Goal: Use online tool/utility: Utilize a website feature to perform a specific function

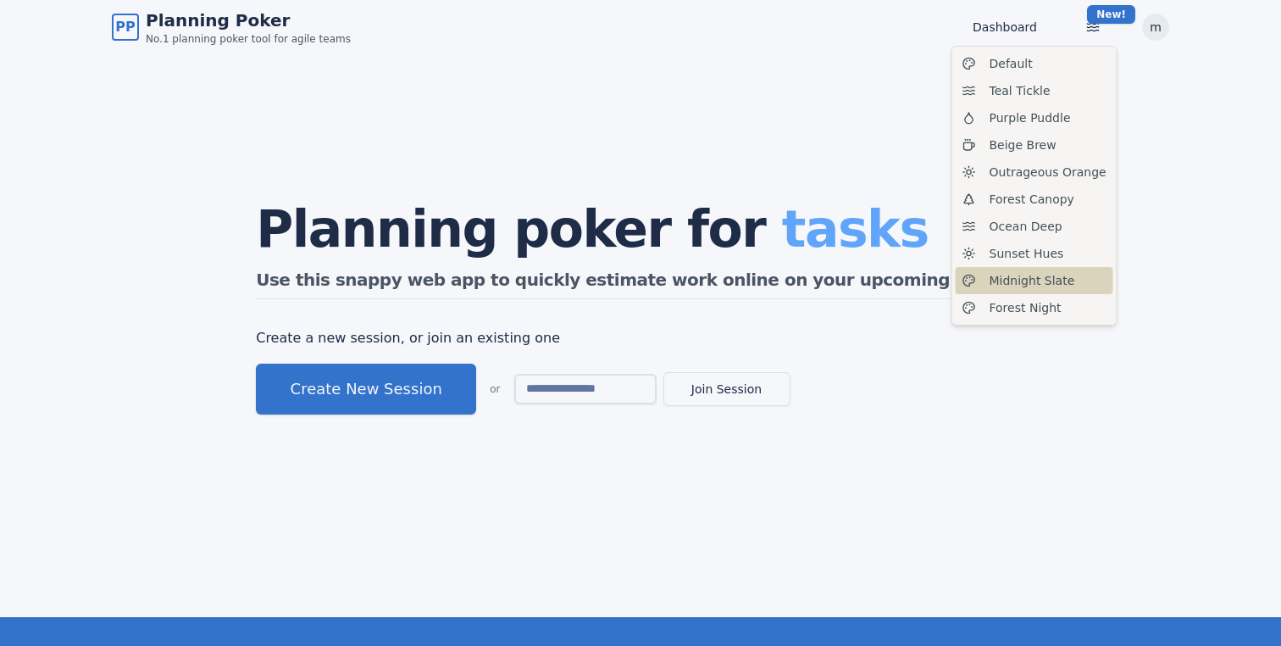
click at [1028, 288] on span "Midnight Slate" at bounding box center [1033, 280] width 86 height 17
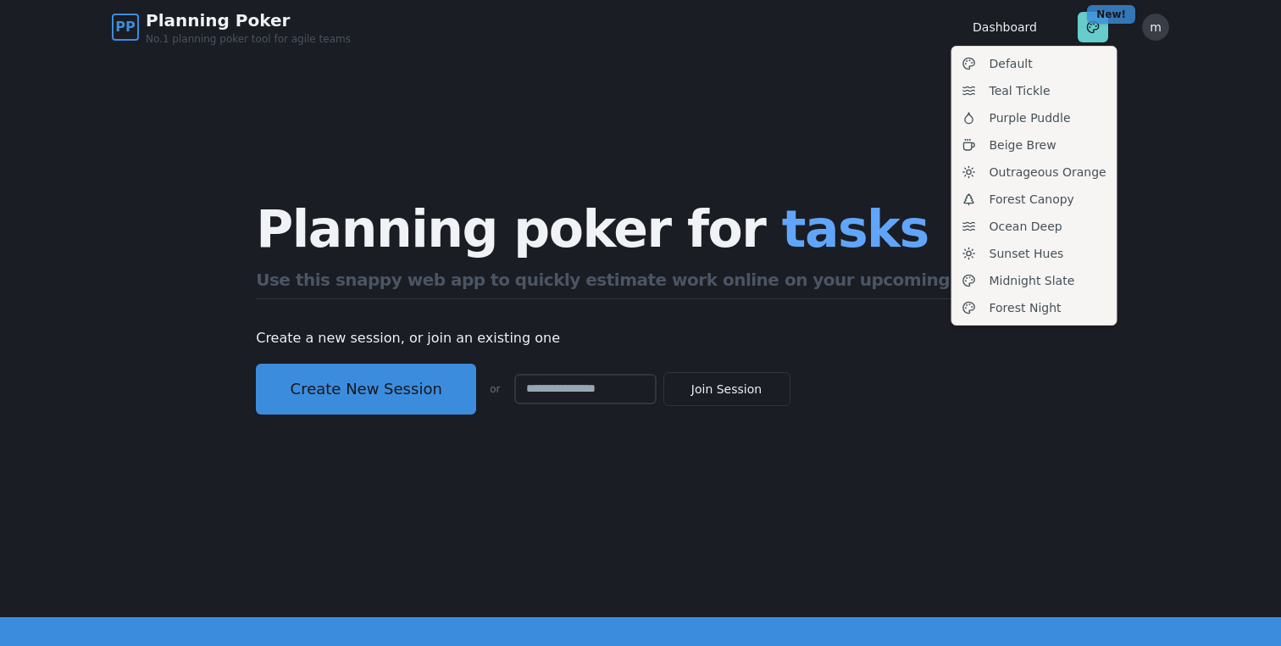
click at [1041, 300] on span "Forest Night" at bounding box center [1026, 307] width 72 height 17
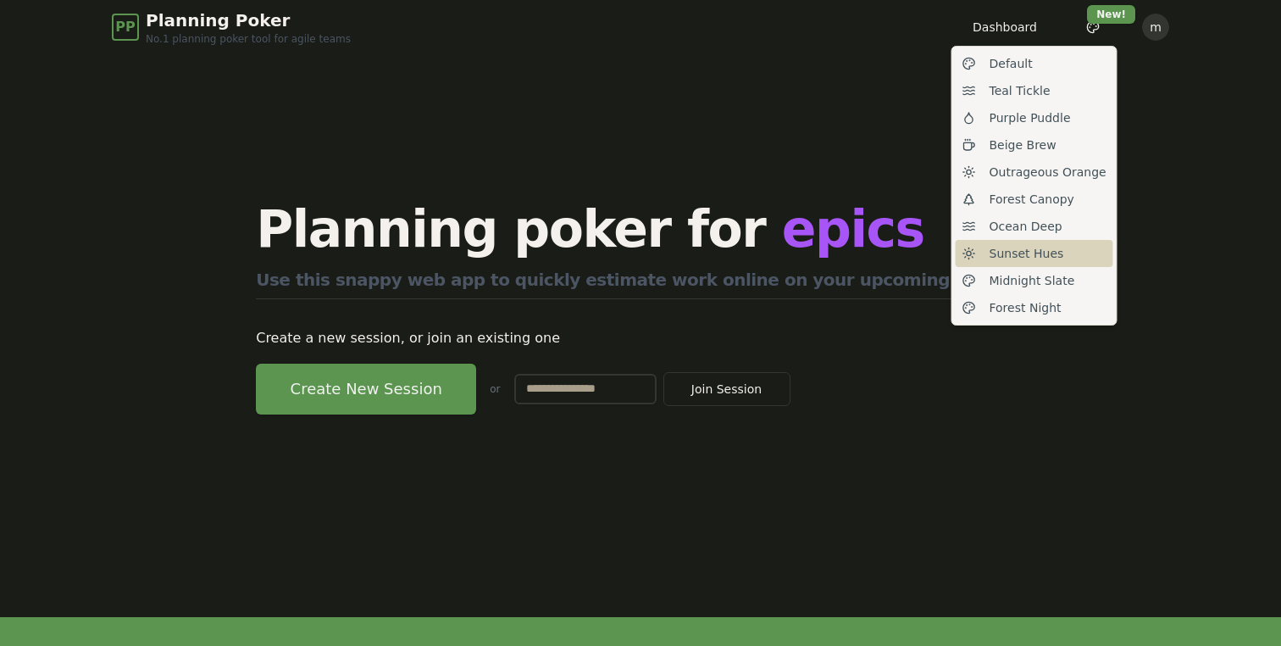
click at [1041, 253] on span "Sunset Hues" at bounding box center [1027, 253] width 75 height 17
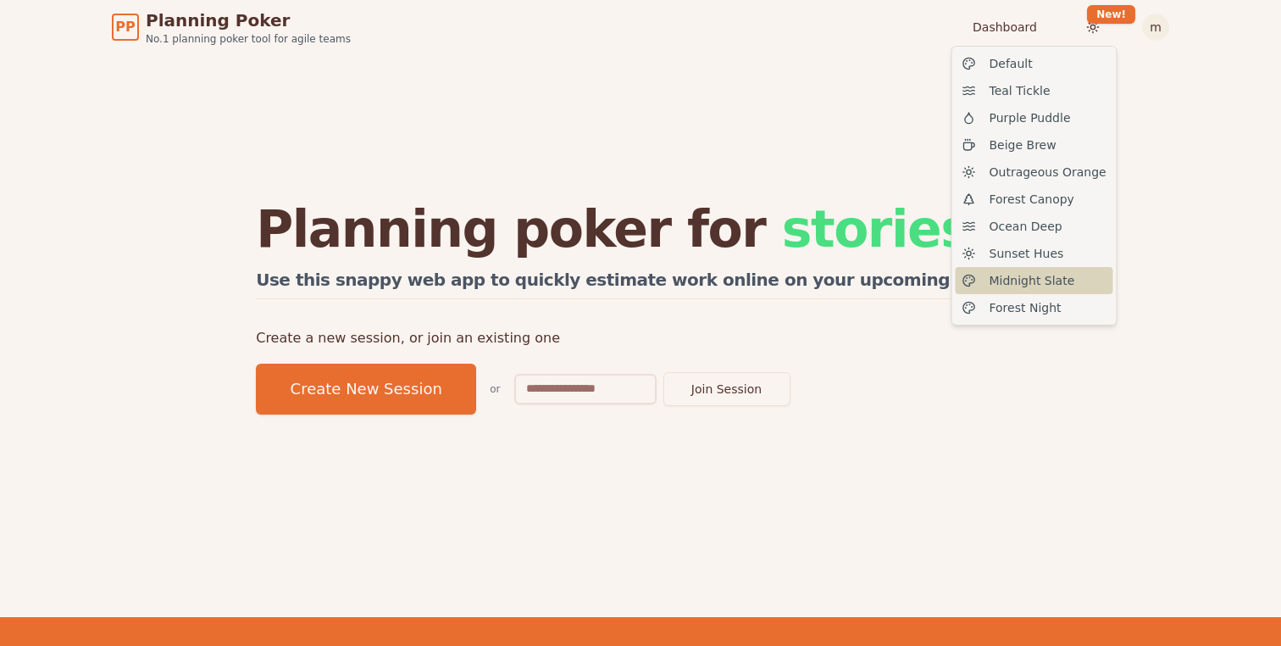
click at [1056, 280] on span "Midnight Slate" at bounding box center [1033, 280] width 86 height 17
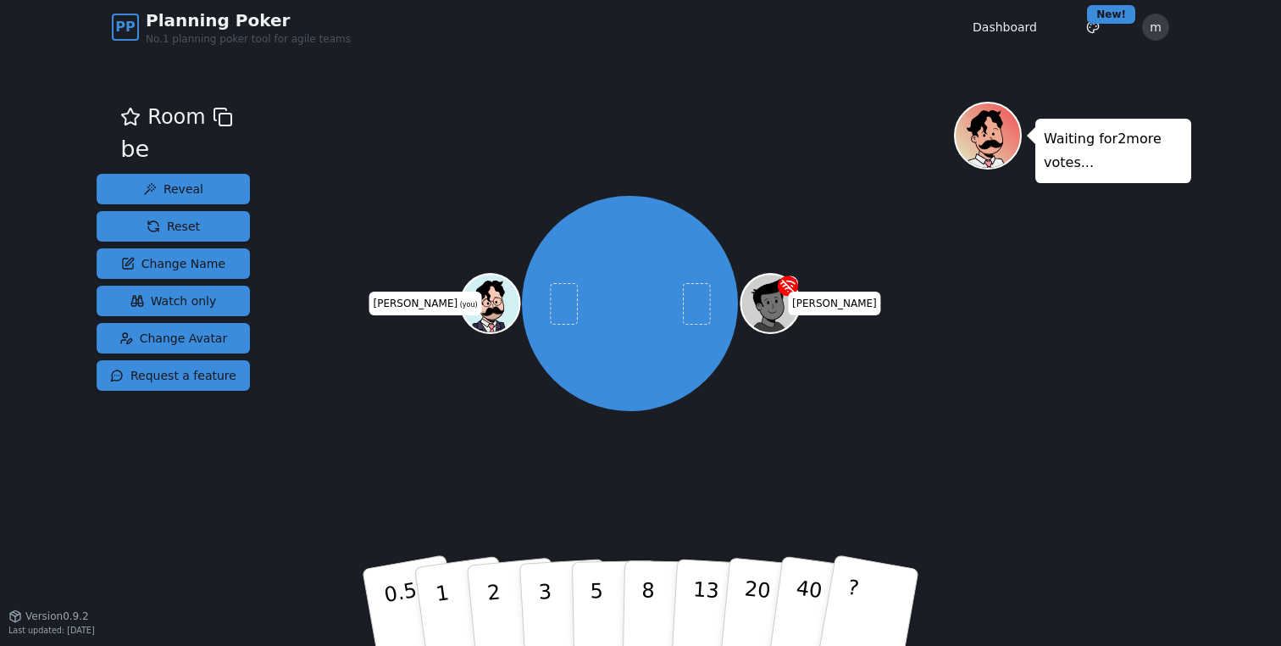
click at [397, 325] on div "mariusz mariusz (you)" at bounding box center [630, 303] width 648 height 342
click at [330, 341] on div "mariusz mariusz (you)" at bounding box center [630, 303] width 648 height 342
